Goal: Browse casually: Explore the website without a specific task or goal

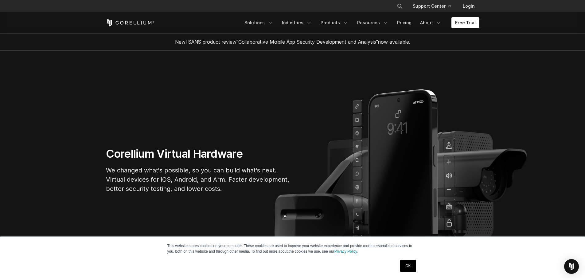
click at [217, 102] on section "Corellium Virtual Hardware We changed what's possible, so you can build what's …" at bounding box center [292, 172] width 585 height 243
click at [407, 259] on div "OK" at bounding box center [407, 266] width 19 height 16
click at [413, 258] on div "OK" at bounding box center [407, 266] width 19 height 16
click at [421, 257] on div "This website stores cookies on your computer. These cookies are used to improve…" at bounding box center [292, 258] width 307 height 43
click at [427, 258] on div "This website stores cookies on your computer. These cookies are used to improve…" at bounding box center [292, 258] width 307 height 43
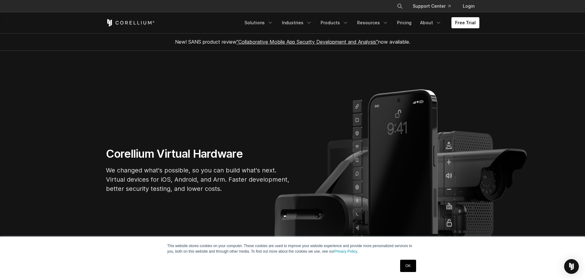
click at [415, 265] on link "OK" at bounding box center [408, 265] width 16 height 12
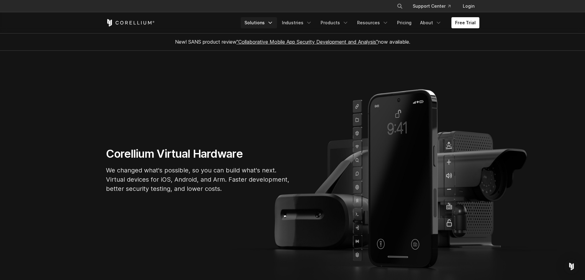
click at [261, 23] on link "Solutions" at bounding box center [259, 22] width 36 height 11
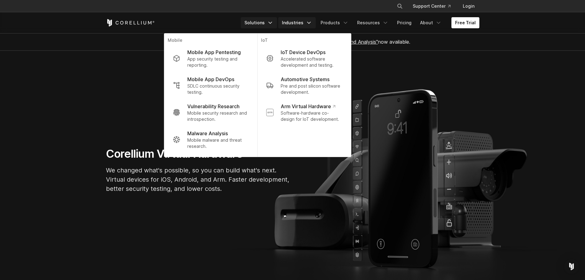
click at [289, 21] on link "Industries" at bounding box center [296, 22] width 37 height 11
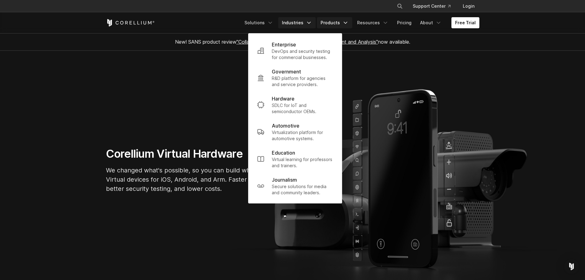
click at [331, 23] on link "Products" at bounding box center [334, 22] width 35 height 11
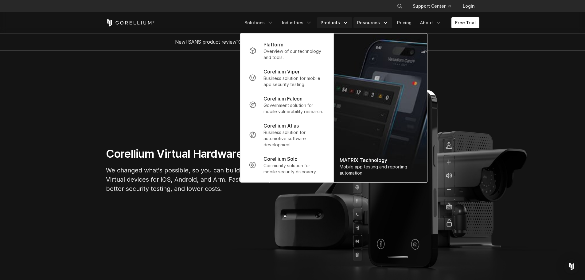
click at [386, 20] on icon "Navigation Menu" at bounding box center [385, 23] width 6 height 6
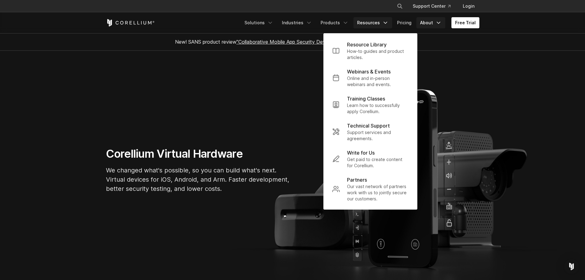
click at [439, 23] on polyline "Navigation Menu" at bounding box center [438, 23] width 3 height 2
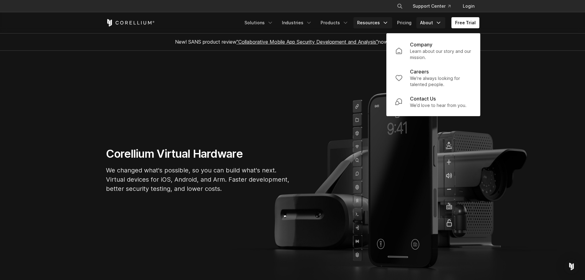
click at [387, 21] on icon "Navigation Menu" at bounding box center [385, 23] width 6 height 6
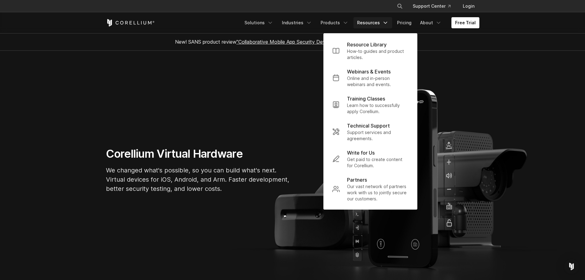
click at [221, 81] on section "Corellium Virtual Hardware We changed what's possible, so you can build what's …" at bounding box center [292, 172] width 585 height 243
